Goal: Find contact information: Find contact information

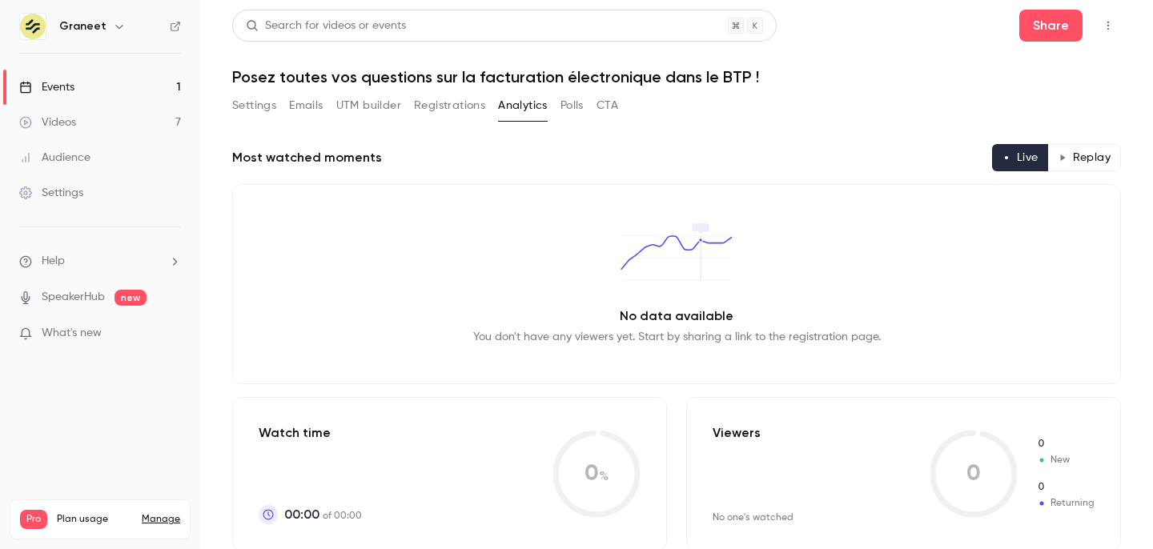
scroll to position [66, 0]
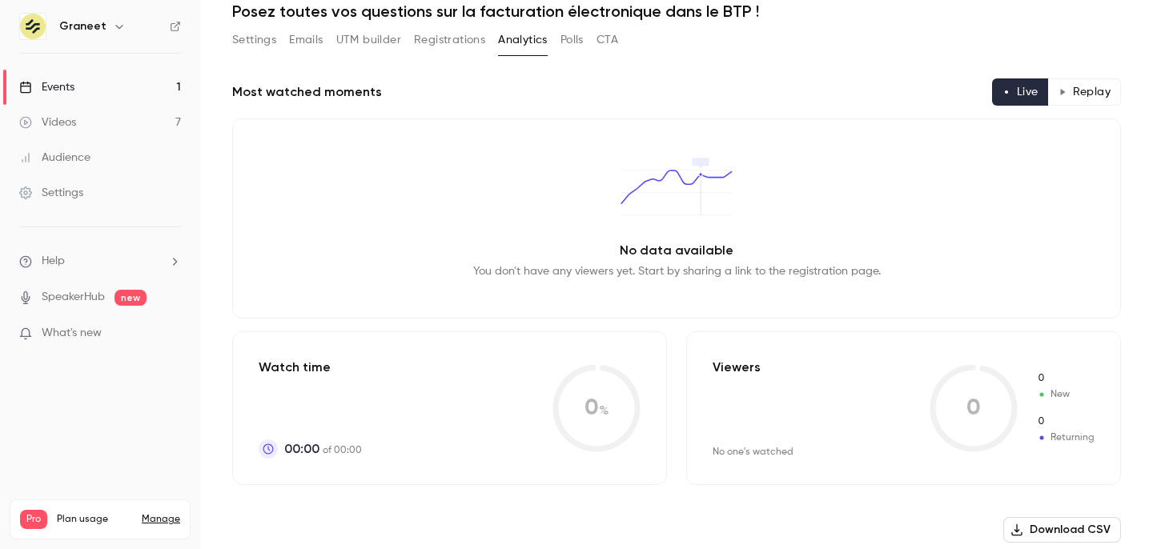
click at [440, 47] on button "Registrations" at bounding box center [449, 40] width 71 height 26
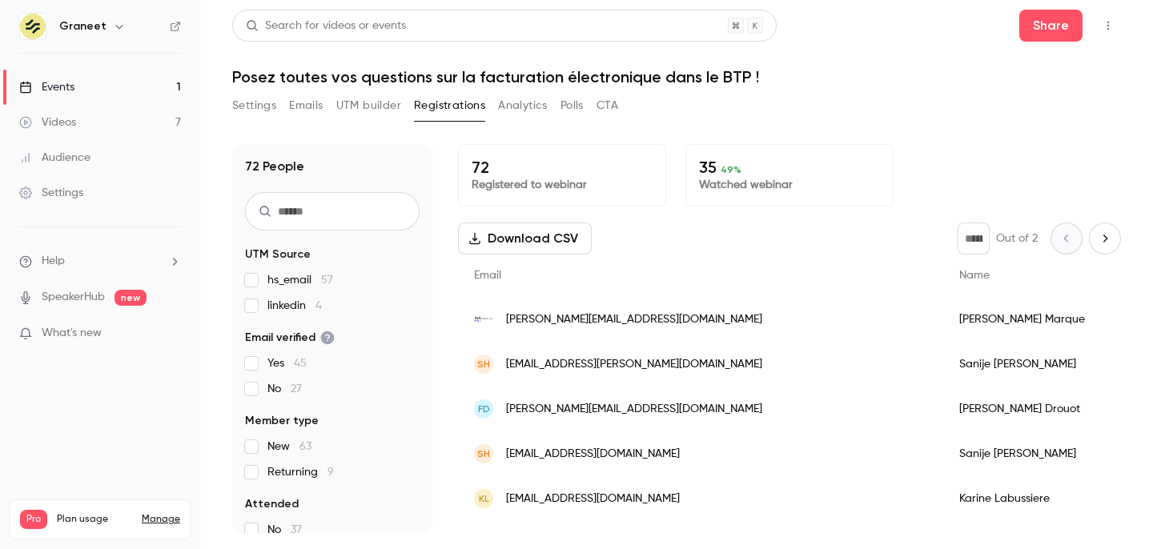
click at [1102, 227] on button "Next page" at bounding box center [1105, 239] width 32 height 32
type input "*"
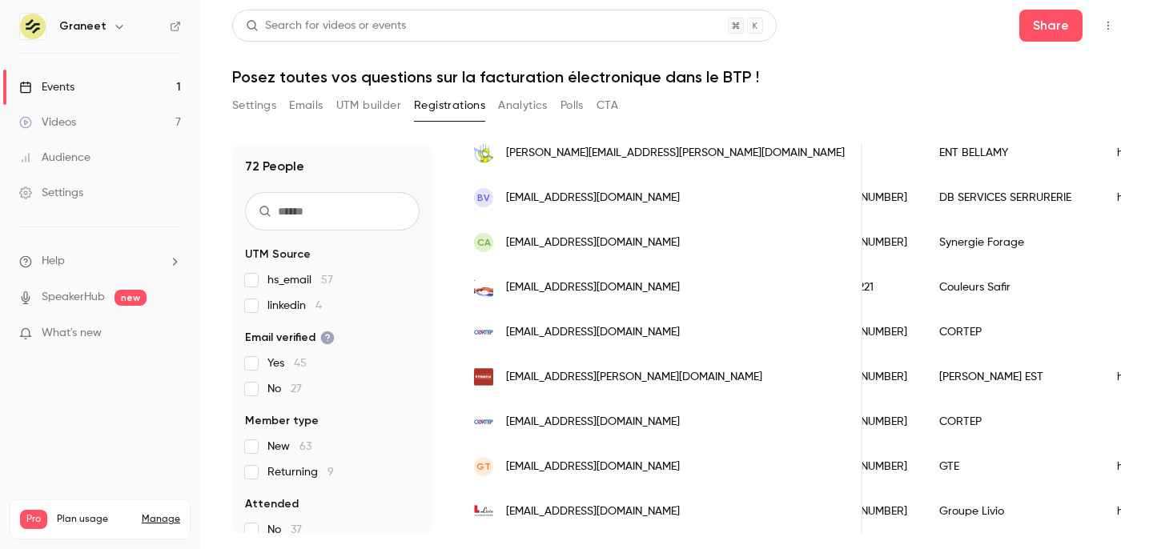
scroll to position [0, 651]
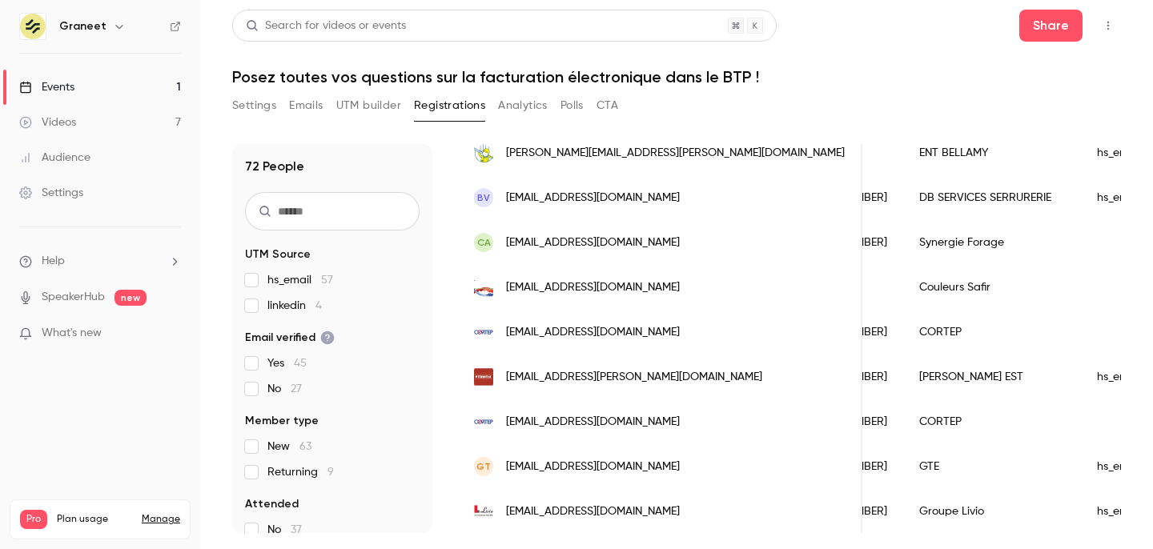
click at [543, 106] on button "Analytics" at bounding box center [523, 106] width 50 height 26
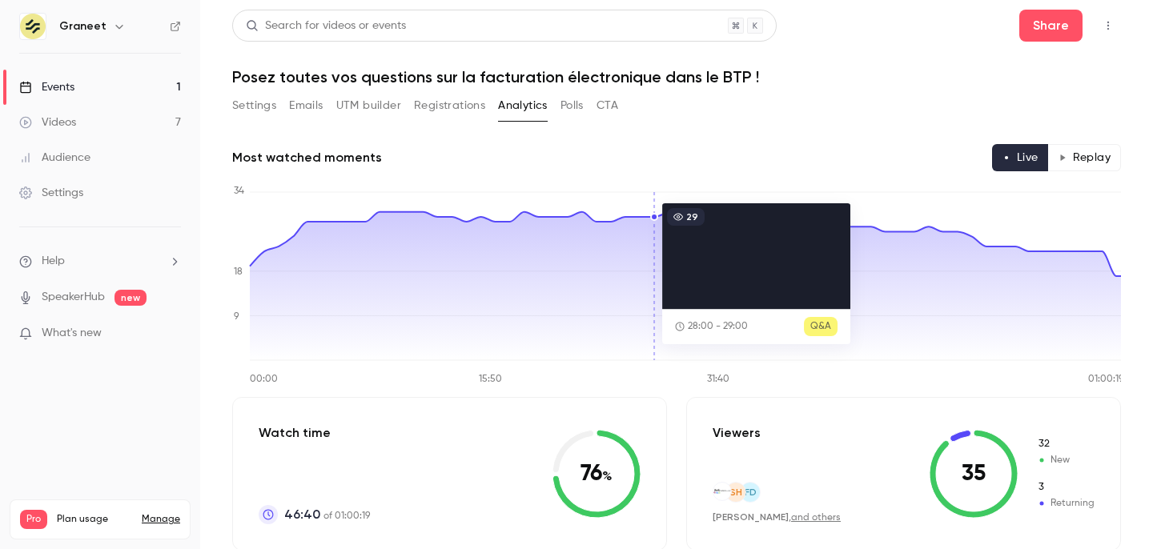
scroll to position [170, 0]
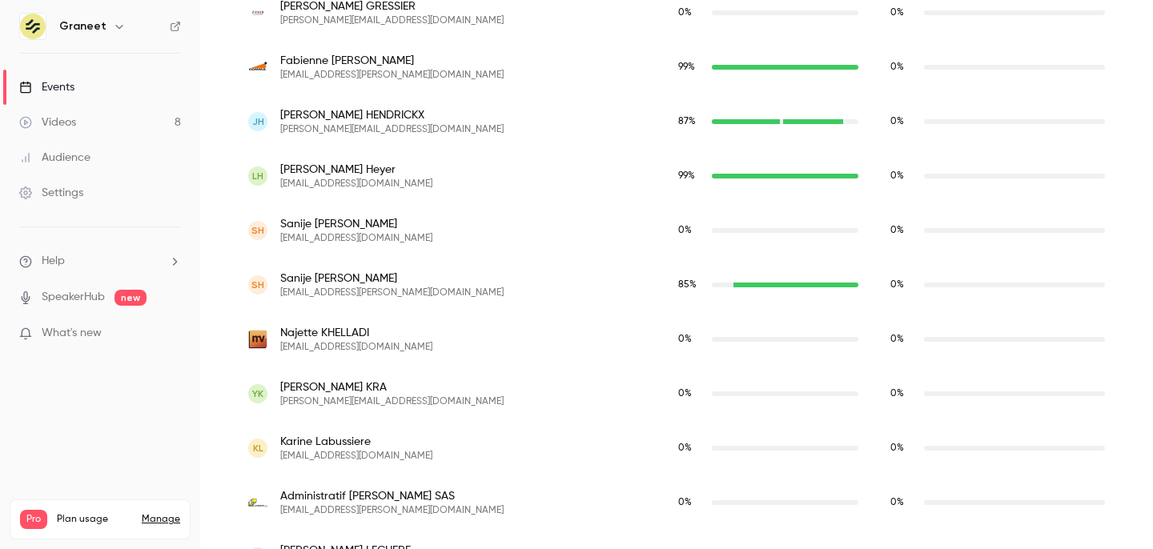
scroll to position [2581, 0]
drag, startPoint x: 345, startPoint y: 289, endPoint x: 379, endPoint y: 289, distance: 33.6
click at [379, 289] on span "[EMAIL_ADDRESS][PERSON_NAME][DOMAIN_NAME]" at bounding box center [391, 291] width 223 height 13
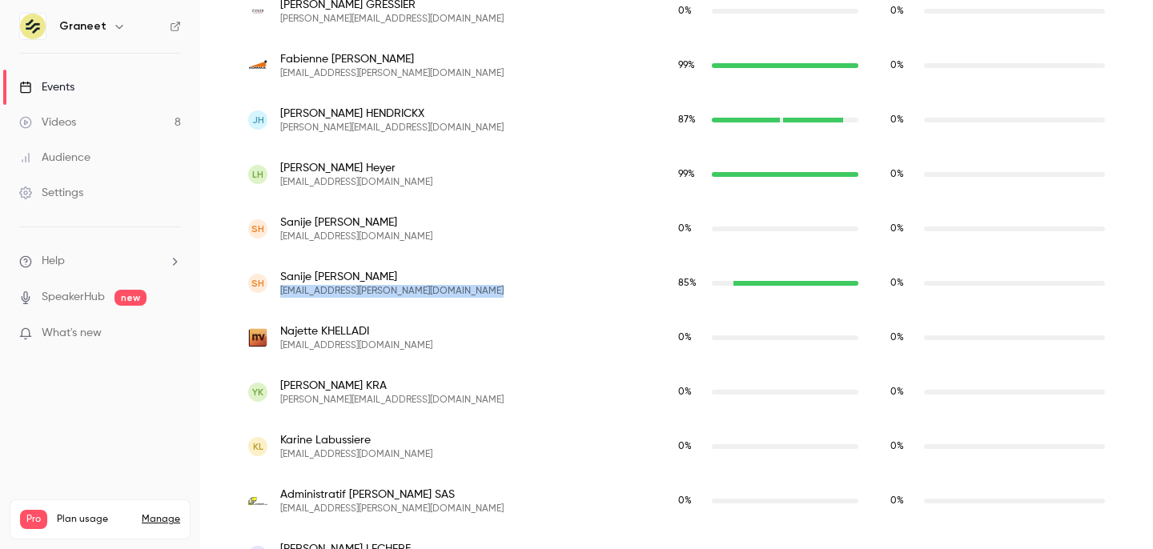
click at [379, 289] on span "[EMAIL_ADDRESS][PERSON_NAME][DOMAIN_NAME]" at bounding box center [391, 291] width 223 height 13
copy span "[EMAIL_ADDRESS][PERSON_NAME][DOMAIN_NAME]"
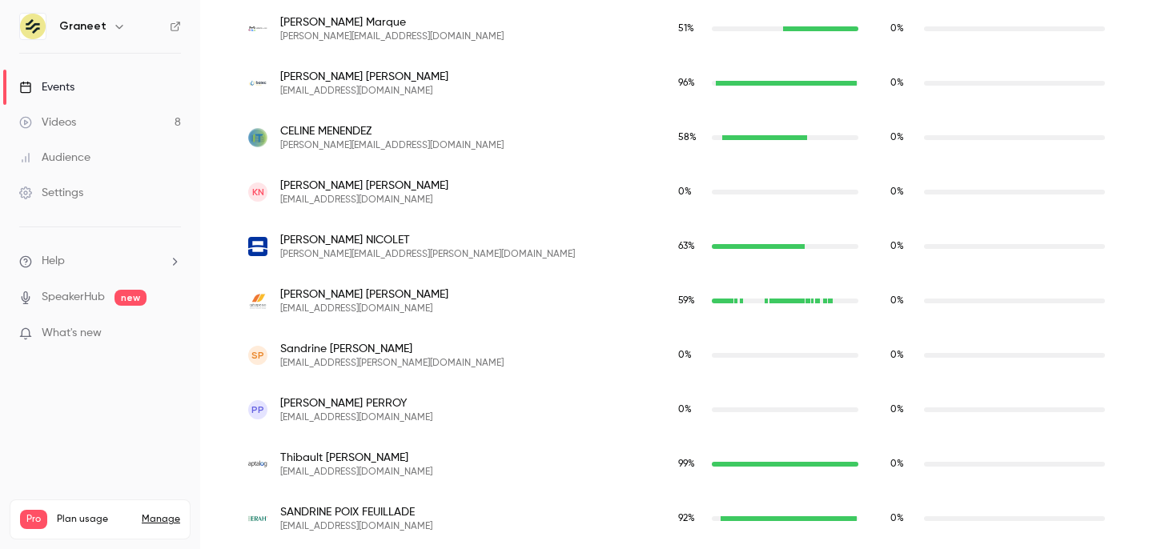
scroll to position [3307, 0]
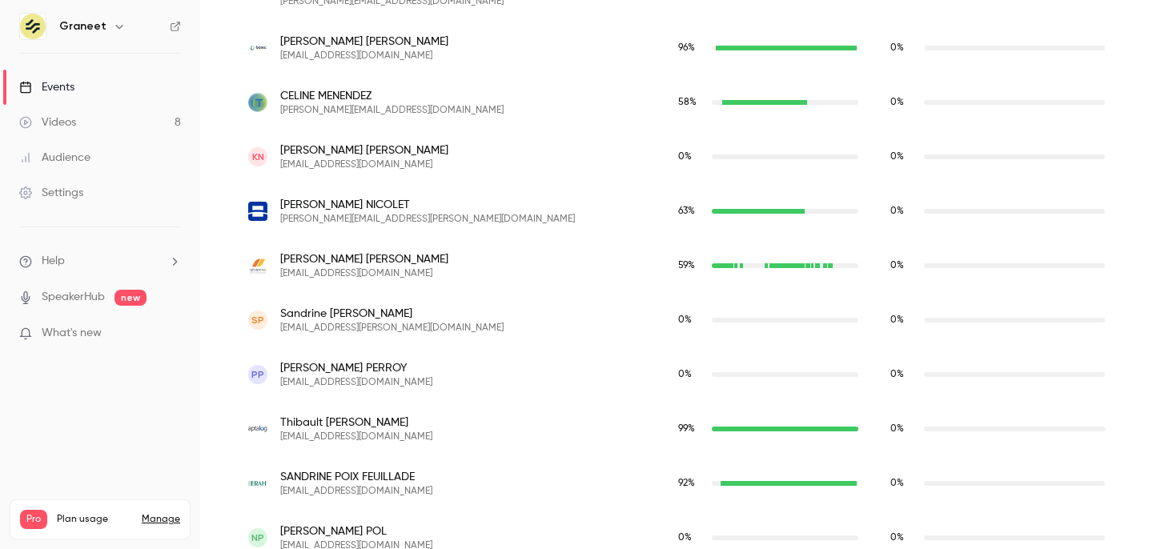
click at [385, 219] on span "[PERSON_NAME][EMAIL_ADDRESS][PERSON_NAME][DOMAIN_NAME]" at bounding box center [427, 219] width 295 height 13
click at [335, 208] on span "[PERSON_NAME]" at bounding box center [427, 205] width 295 height 16
copy span "[PERSON_NAME]"
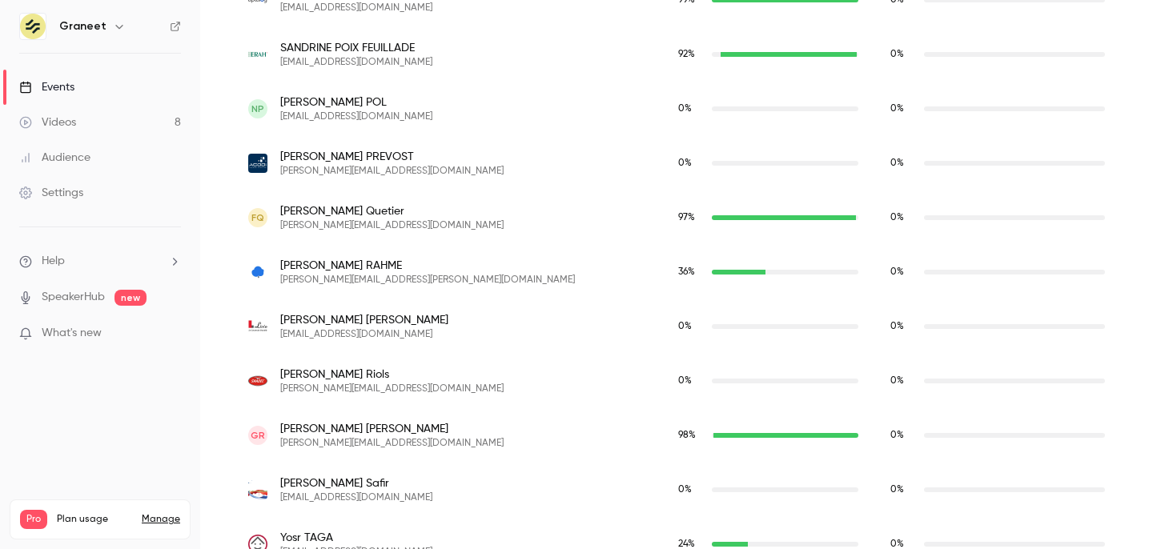
scroll to position [3851, 0]
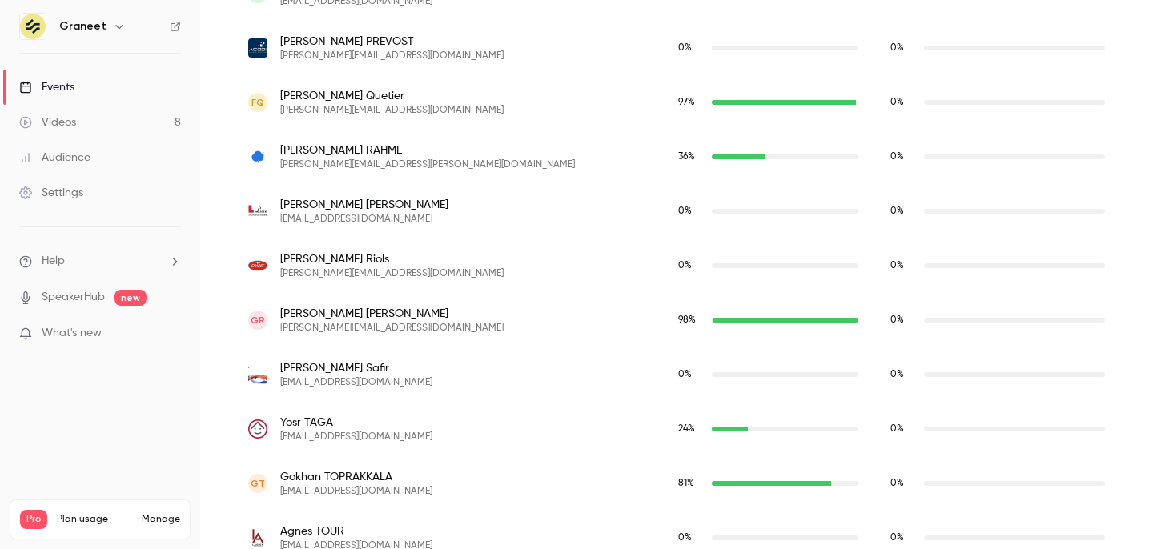
click at [317, 315] on span "[PERSON_NAME]" at bounding box center [391, 314] width 223 height 16
copy span "[PERSON_NAME]"
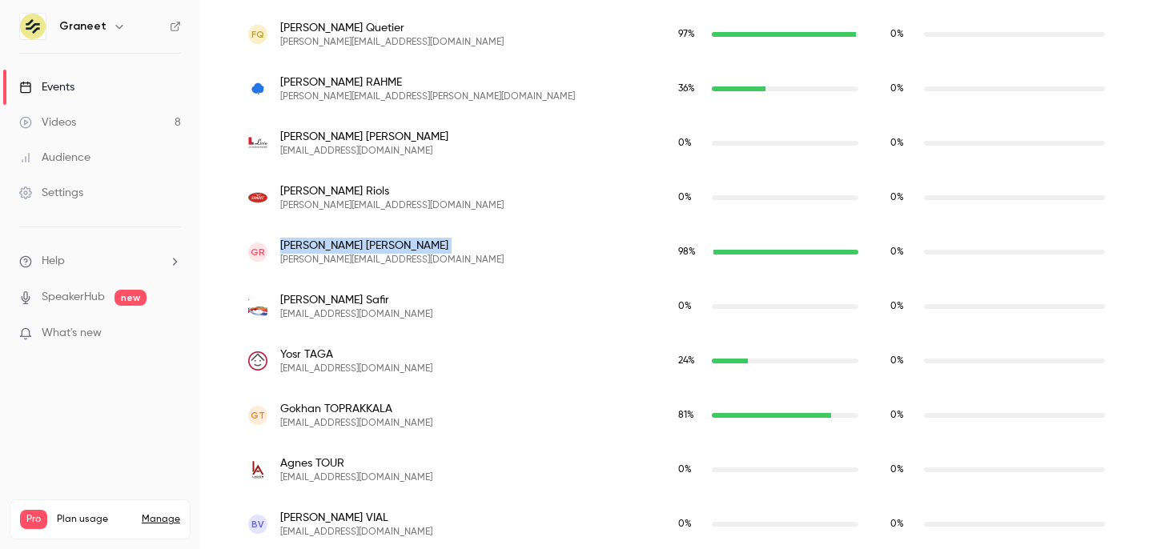
scroll to position [3921, 0]
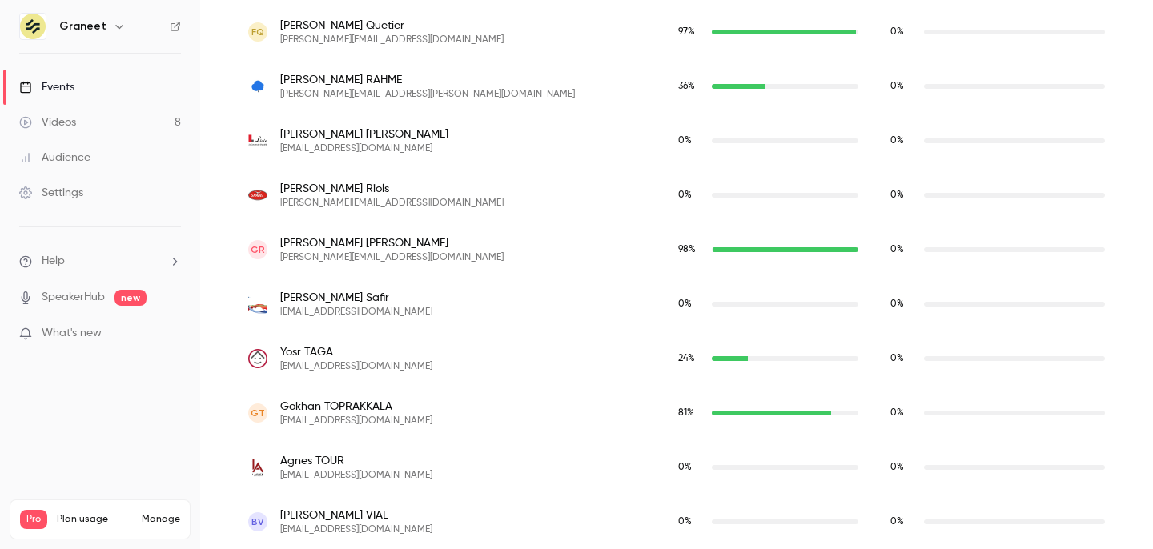
click at [347, 406] on span "Gokhan TOPRAKKALA" at bounding box center [356, 407] width 152 height 16
copy span "Gokhan TOPRAKKALA"
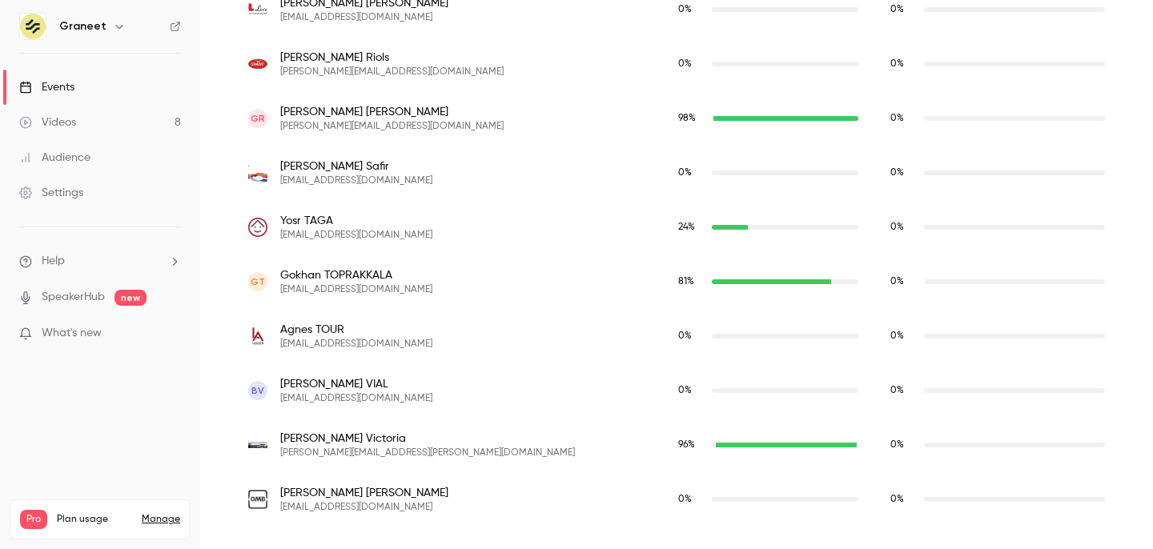
click at [359, 435] on span "[PERSON_NAME]" at bounding box center [427, 439] width 295 height 16
copy span "[PERSON_NAME]"
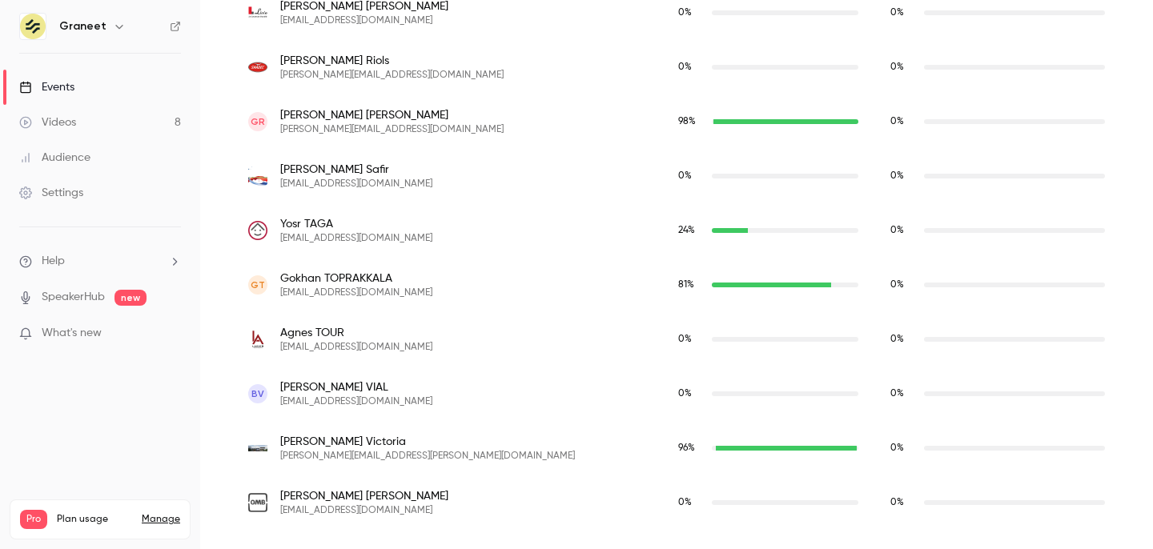
click at [324, 227] on span "Yosr TAGA" at bounding box center [356, 224] width 152 height 16
copy span "Yosr TAGA"
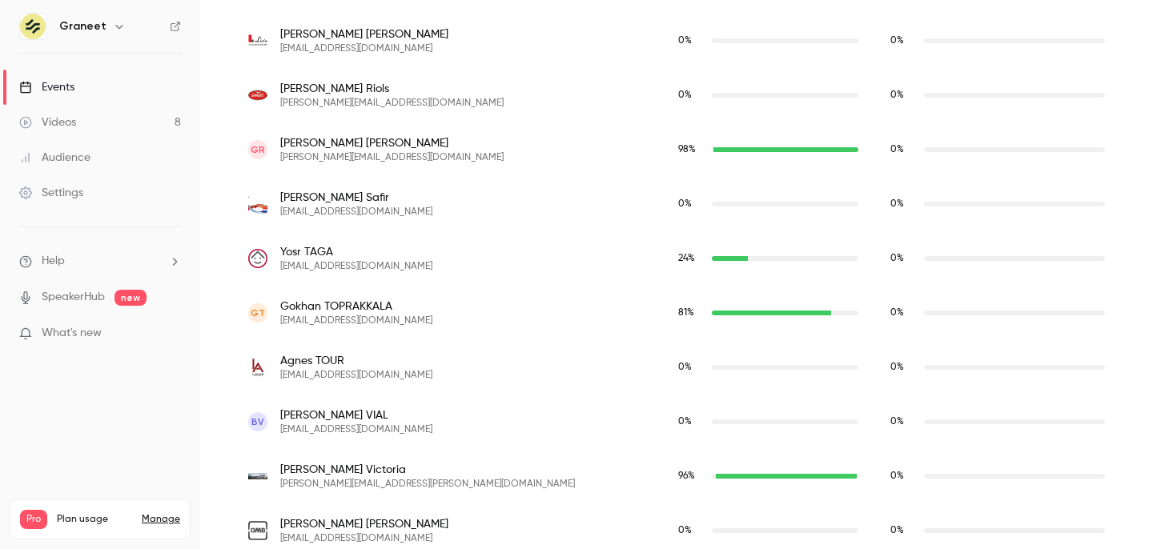
click at [325, 143] on span "[PERSON_NAME]" at bounding box center [391, 143] width 223 height 16
copy span "[PERSON_NAME]"
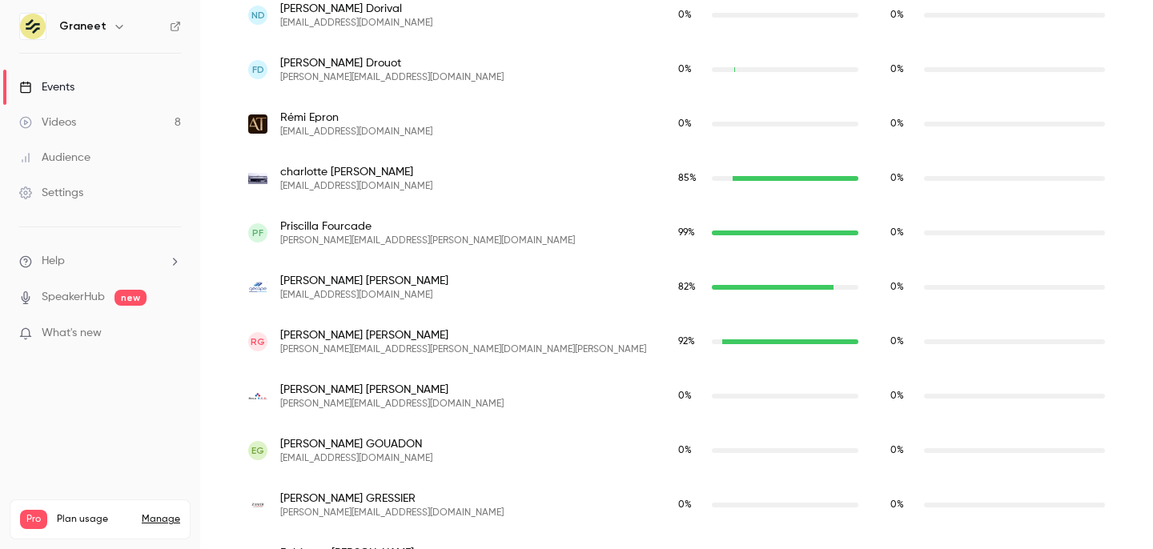
scroll to position [1787, 0]
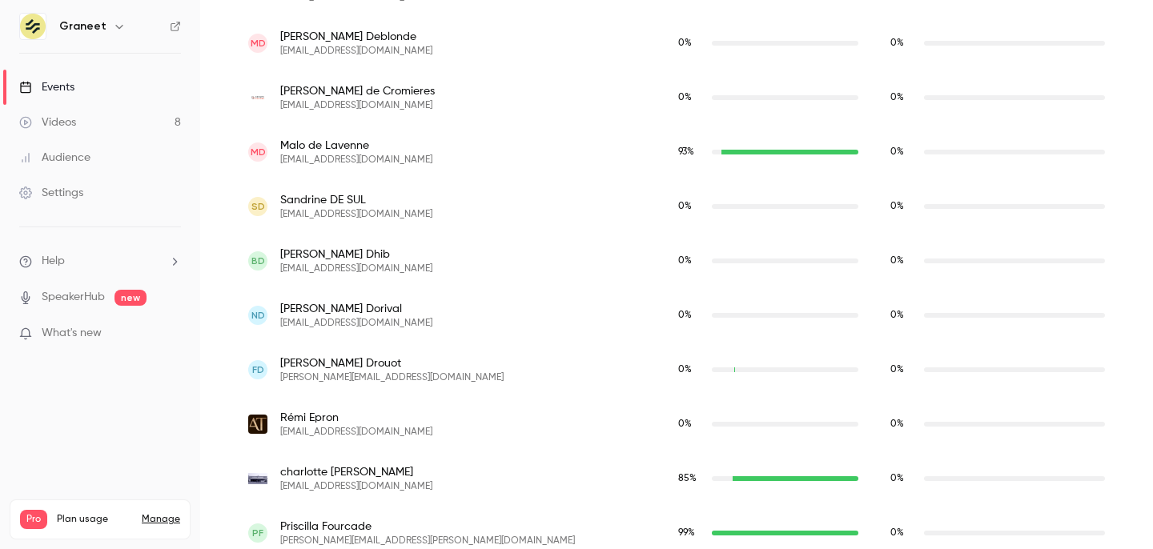
click at [320, 142] on span "Malo de Lavenne" at bounding box center [356, 146] width 152 height 16
copy span "Malo de Lavenne"
